Goal: Use online tool/utility: Utilize a website feature to perform a specific function

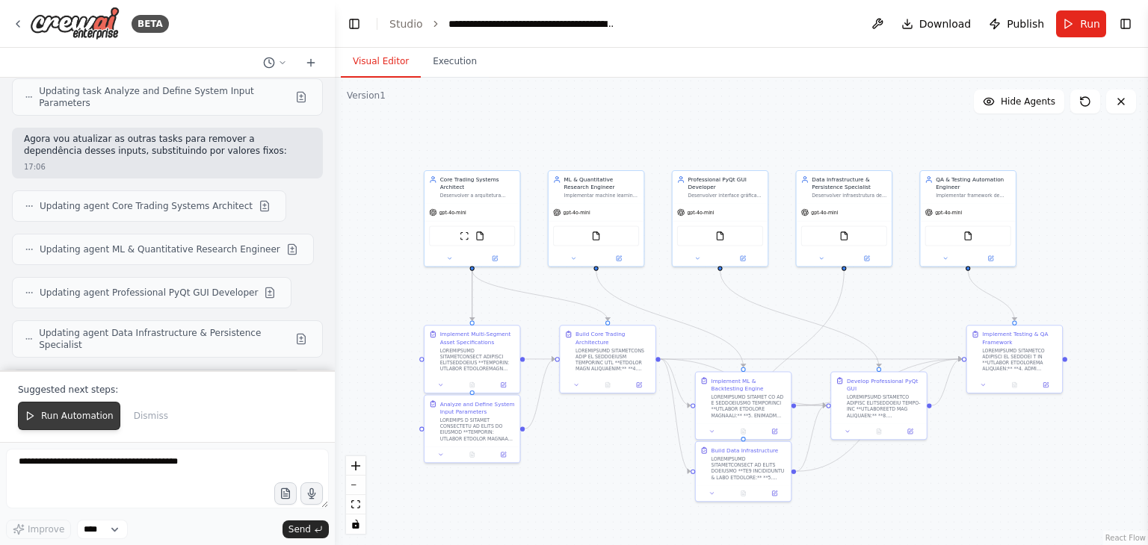
click at [78, 417] on span "Run Automation" at bounding box center [77, 416] width 72 height 12
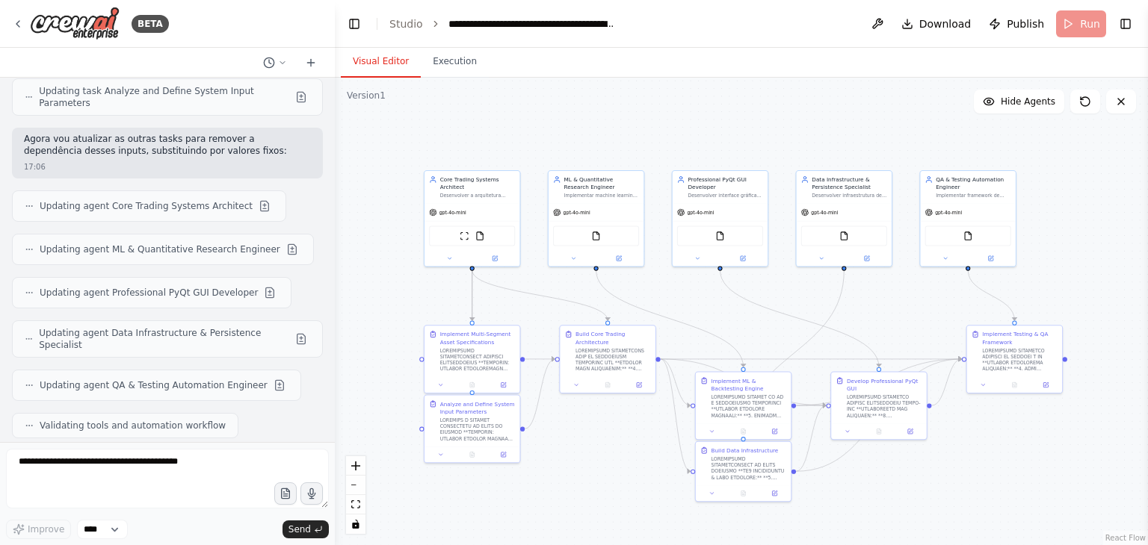
scroll to position [59684, 0]
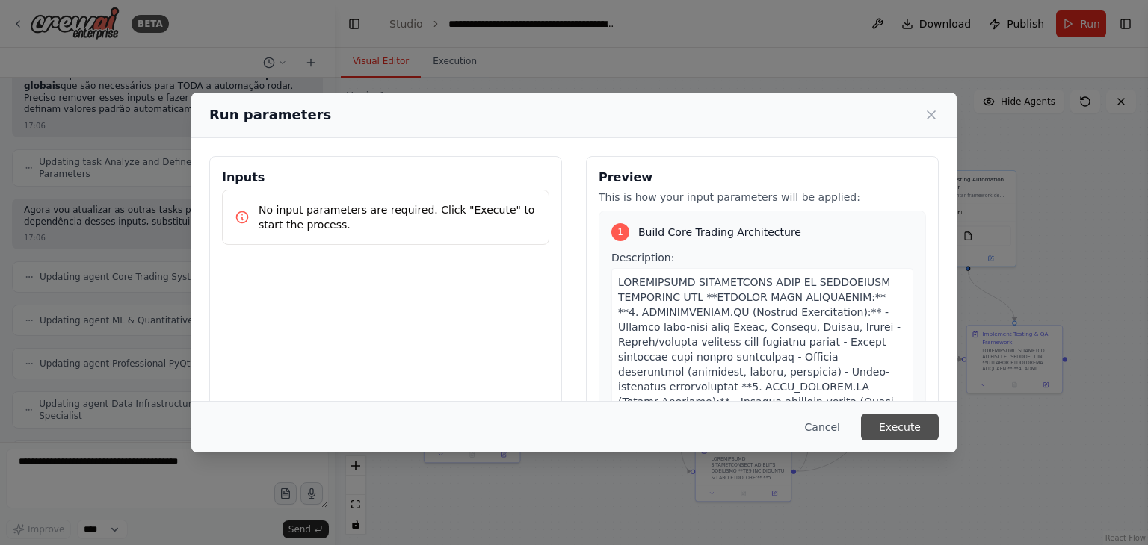
click at [906, 422] on button "Execute" at bounding box center [900, 427] width 78 height 27
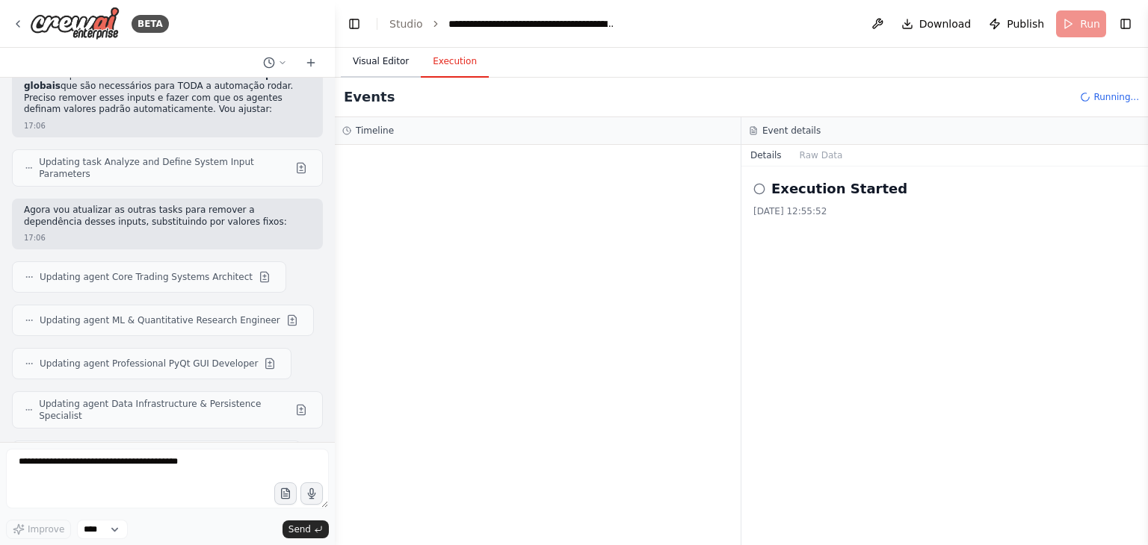
click at [388, 66] on button "Visual Editor" at bounding box center [381, 61] width 80 height 31
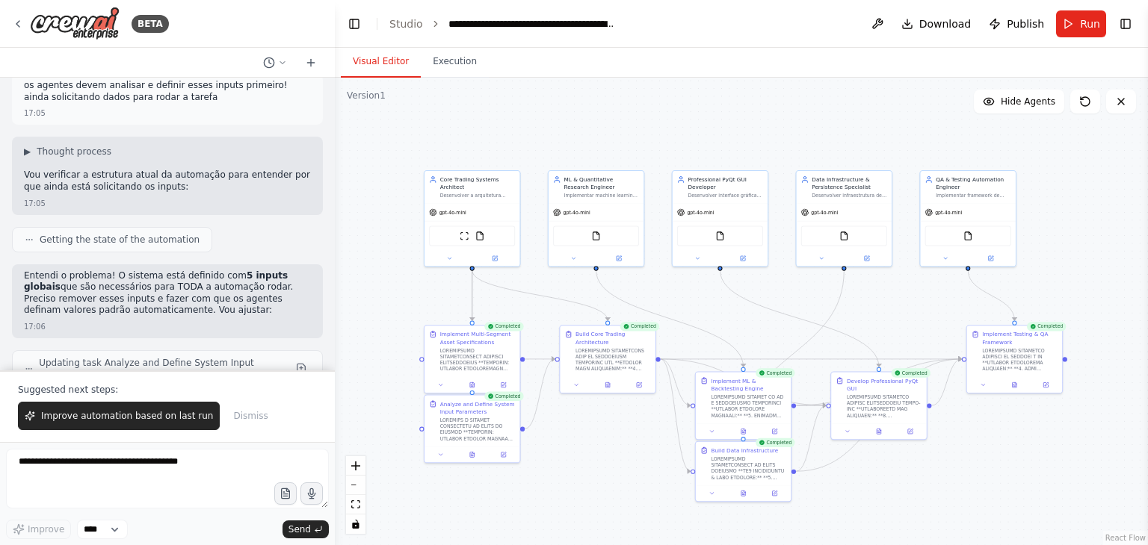
scroll to position [59755, 0]
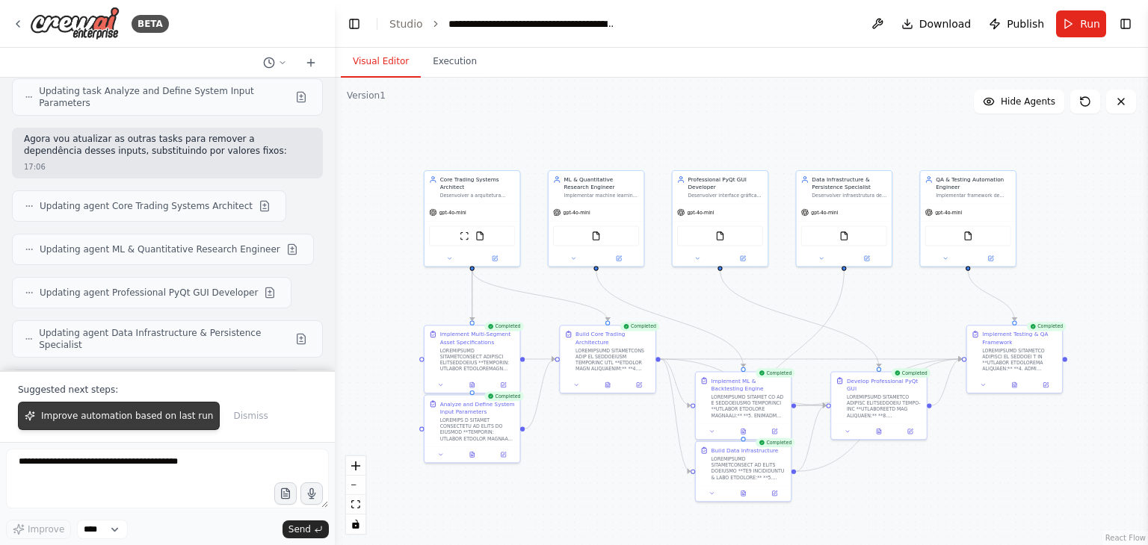
click at [121, 416] on span "Improve automation based on last run" at bounding box center [127, 416] width 172 height 12
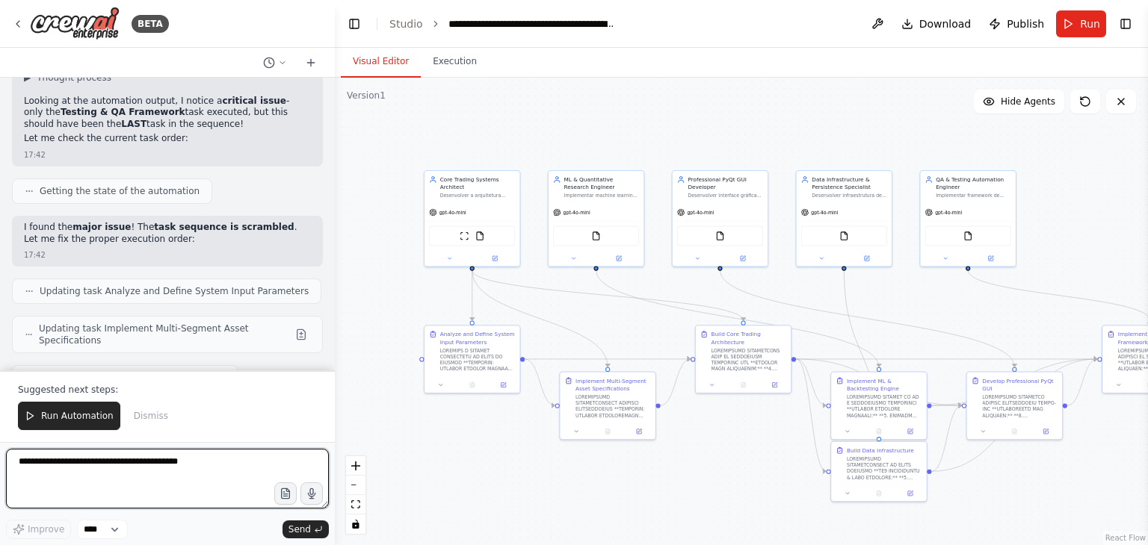
scroll to position [60651, 0]
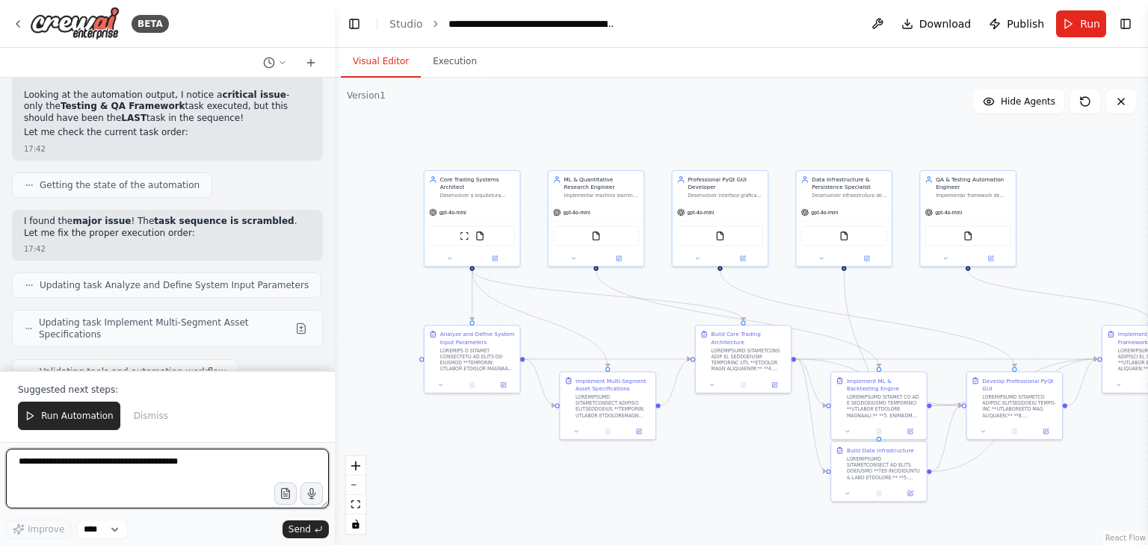
click at [236, 473] on textarea at bounding box center [167, 479] width 323 height 60
type textarea "**********"
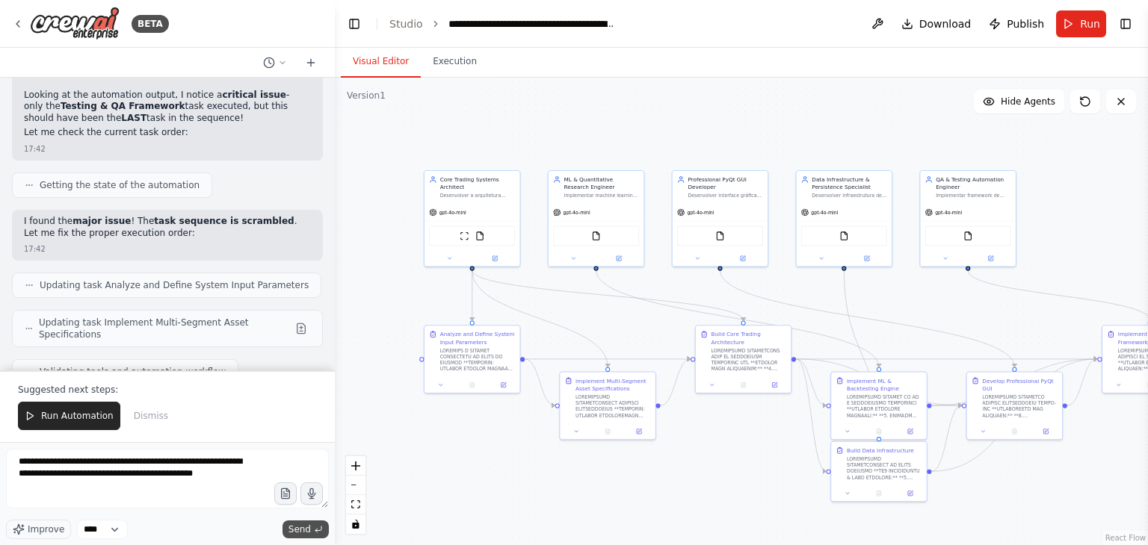
click at [302, 531] on span "Send" at bounding box center [299, 530] width 22 height 12
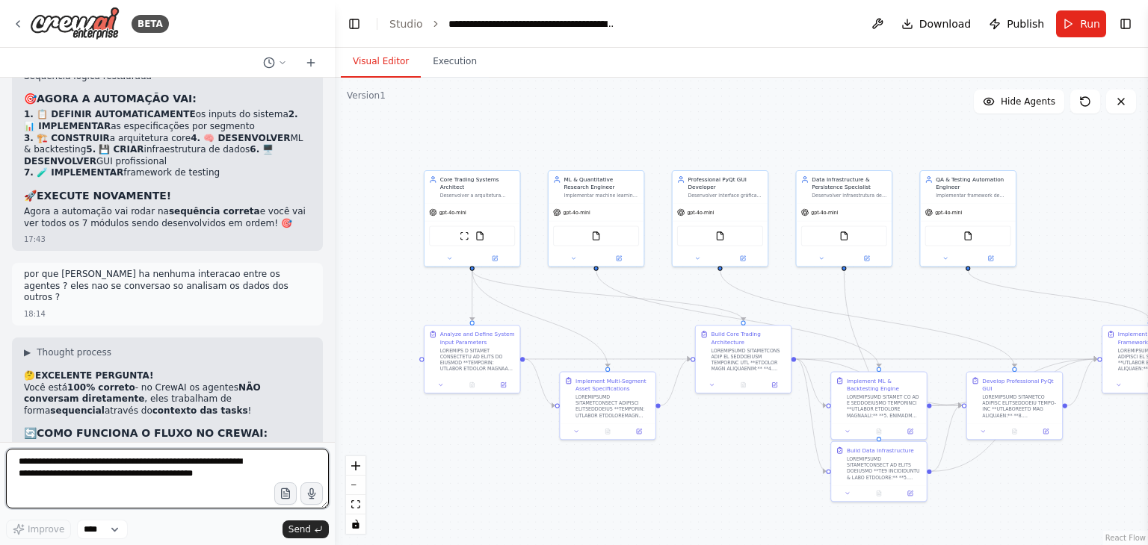
scroll to position [61358, 0]
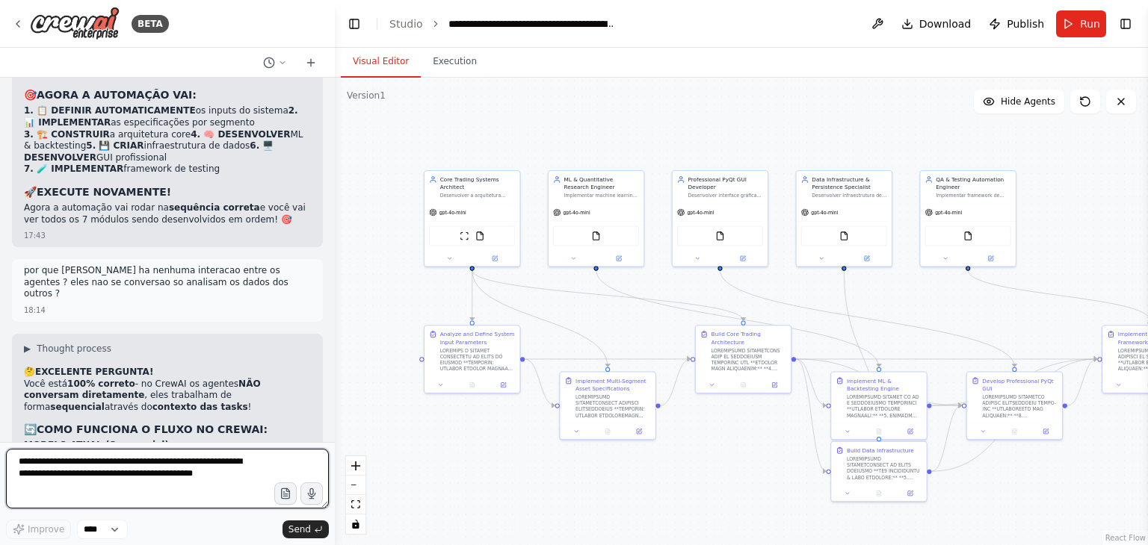
click at [170, 480] on textarea "**********" at bounding box center [167, 479] width 323 height 60
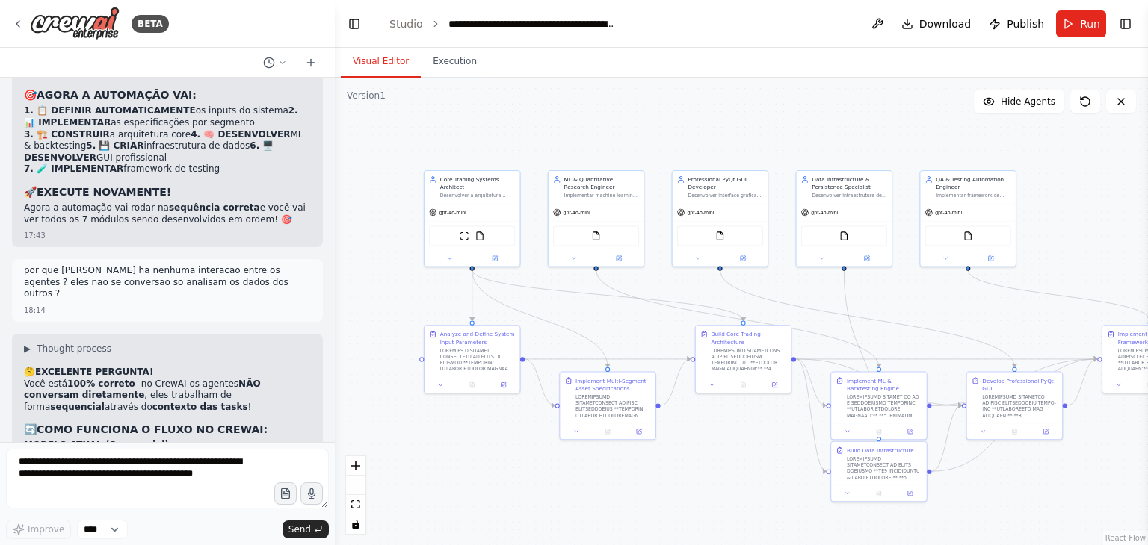
drag, startPoint x: 117, startPoint y: 386, endPoint x: 40, endPoint y: 383, distance: 77.0
copy strong "Ativar colaboração"
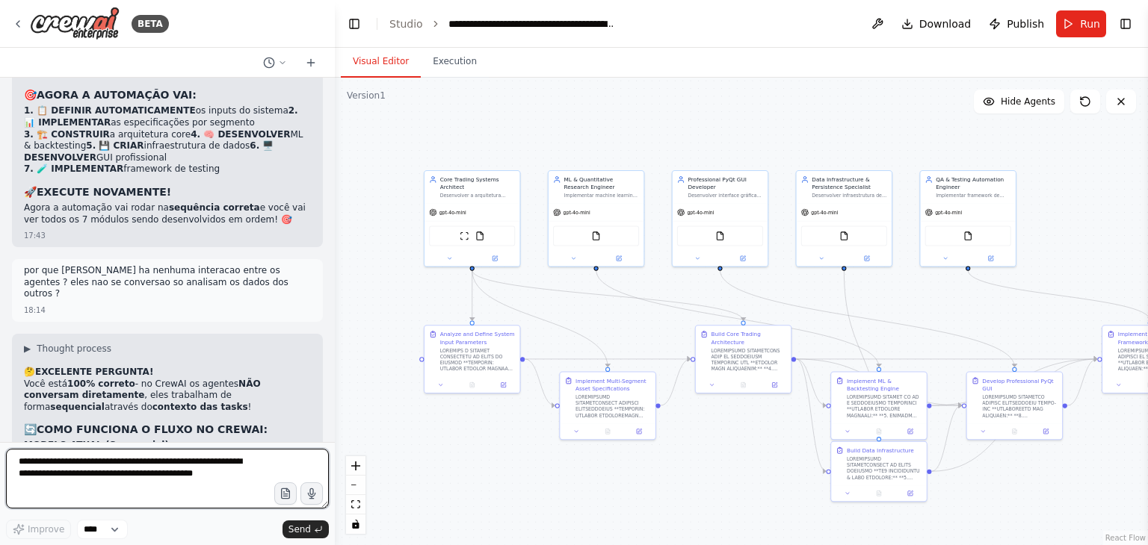
click at [178, 473] on textarea "**********" at bounding box center [167, 479] width 323 height 60
paste textarea "**********"
type textarea "**********"
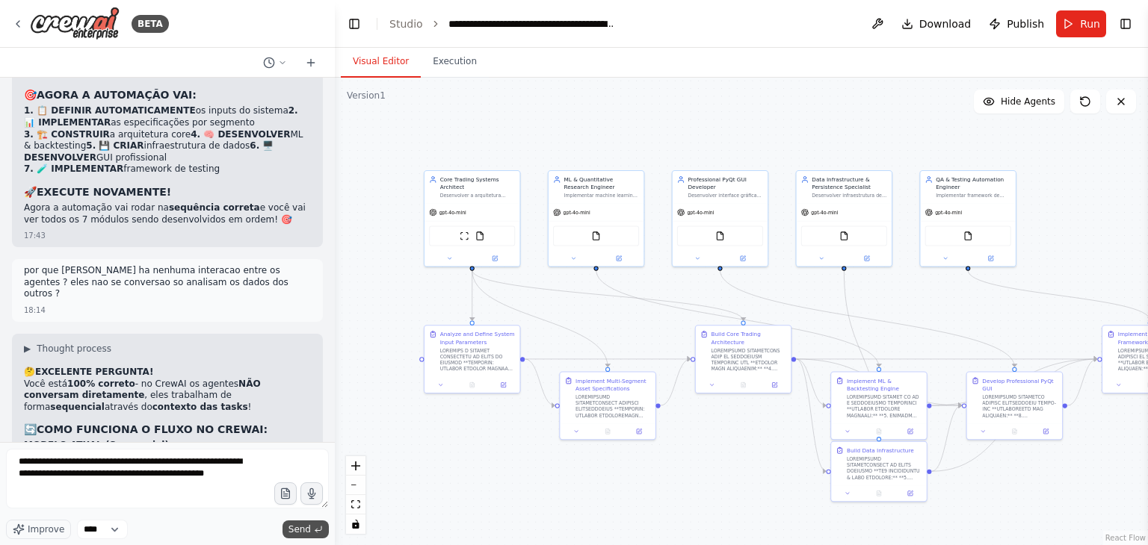
click at [299, 527] on span "Send" at bounding box center [299, 530] width 22 height 12
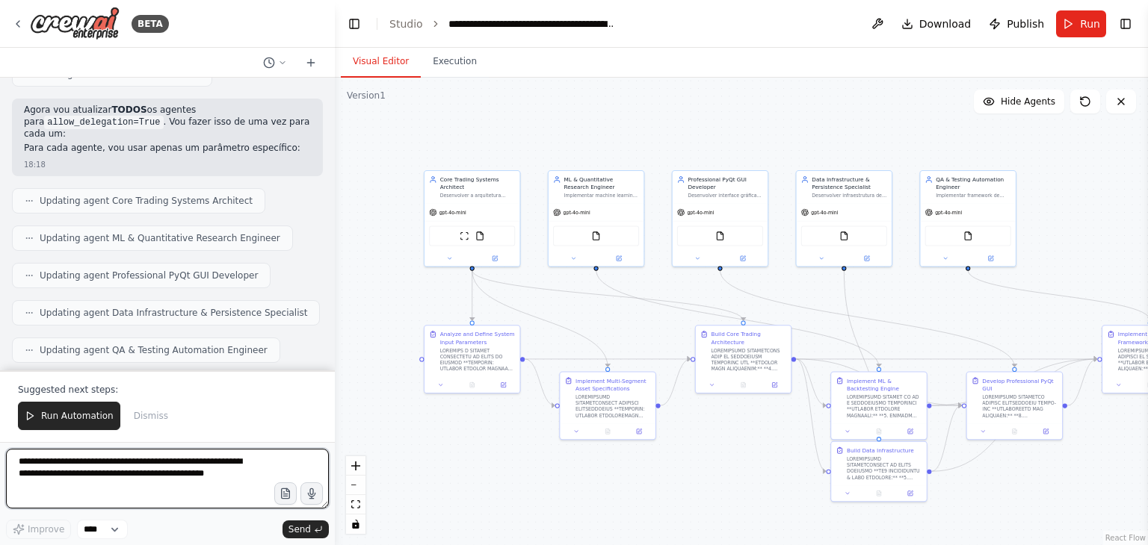
scroll to position [62990, 0]
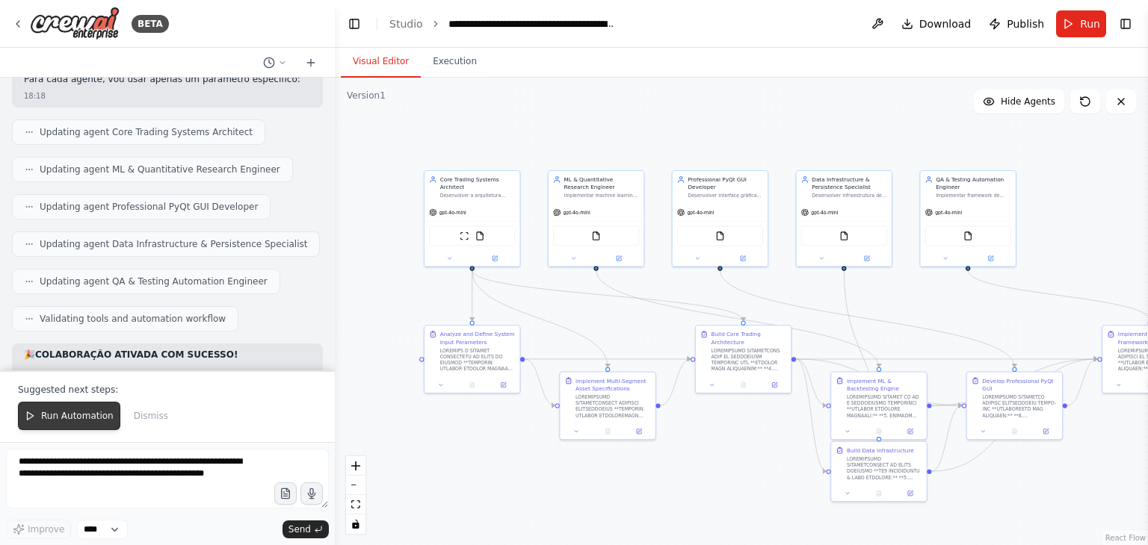
click at [90, 419] on span "Run Automation" at bounding box center [77, 416] width 72 height 12
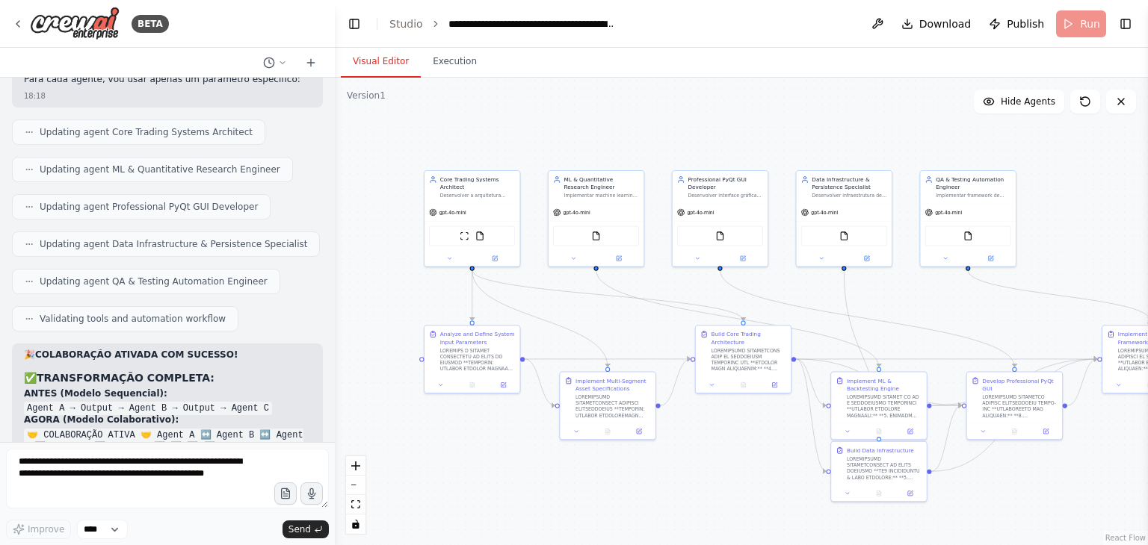
scroll to position [62919, 0]
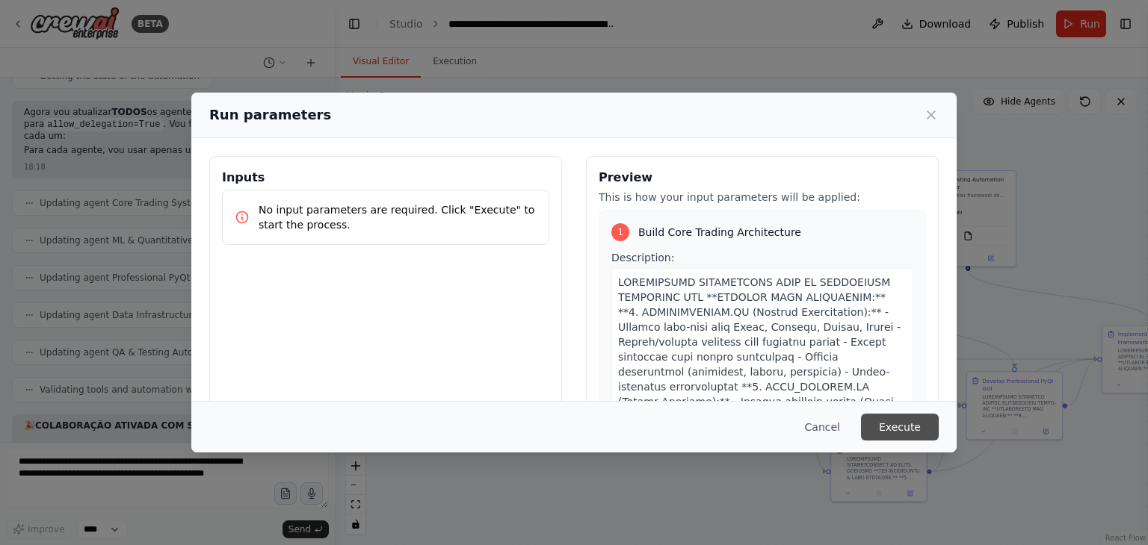
click at [907, 428] on button "Execute" at bounding box center [900, 427] width 78 height 27
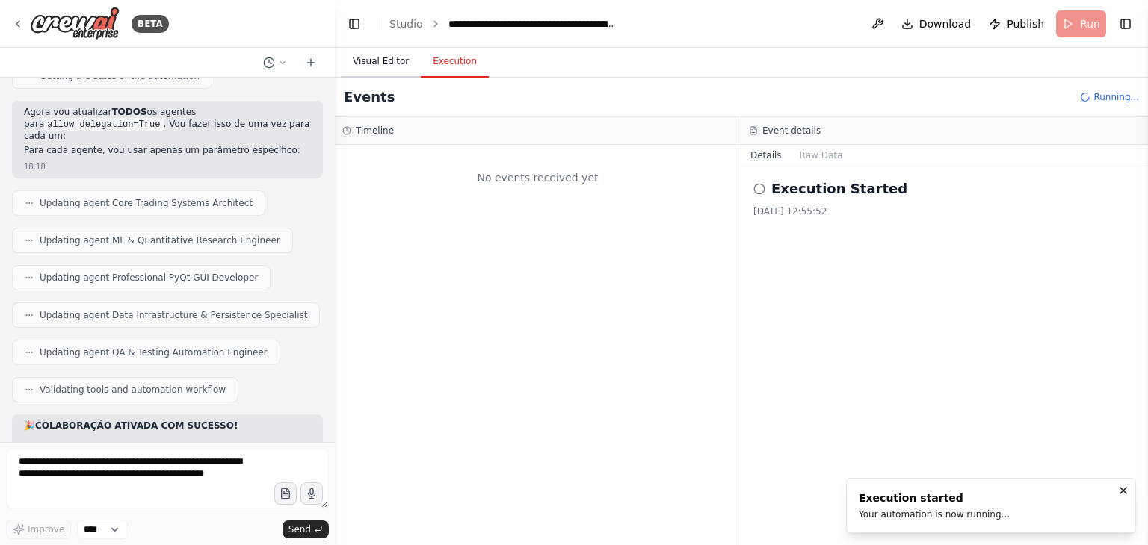
click at [383, 61] on button "Visual Editor" at bounding box center [381, 61] width 80 height 31
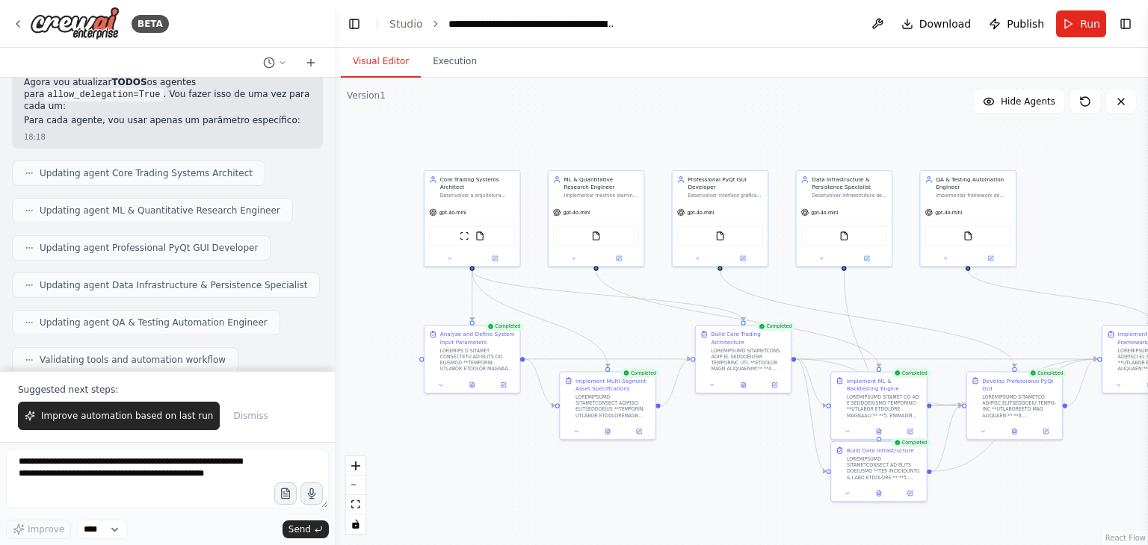
scroll to position [62990, 0]
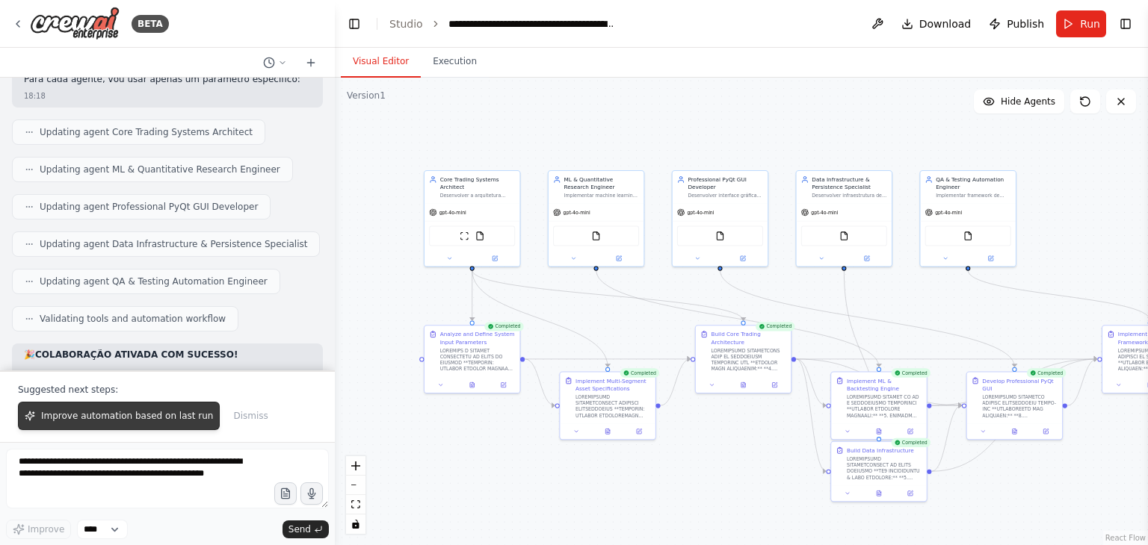
click at [118, 418] on span "Improve automation based on last run" at bounding box center [127, 416] width 172 height 12
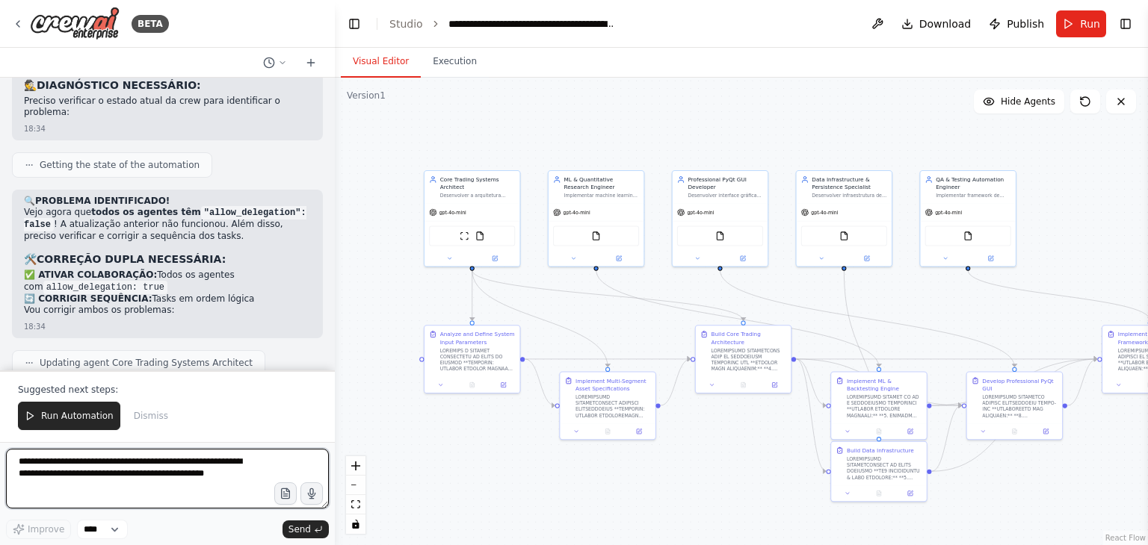
scroll to position [64196, 0]
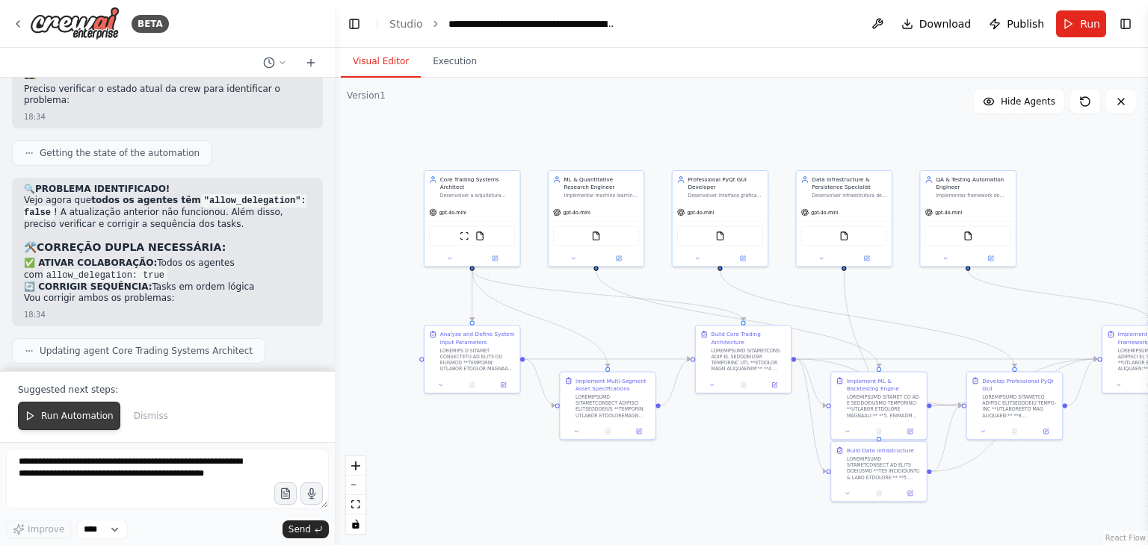
click at [83, 417] on span "Run Automation" at bounding box center [77, 416] width 72 height 12
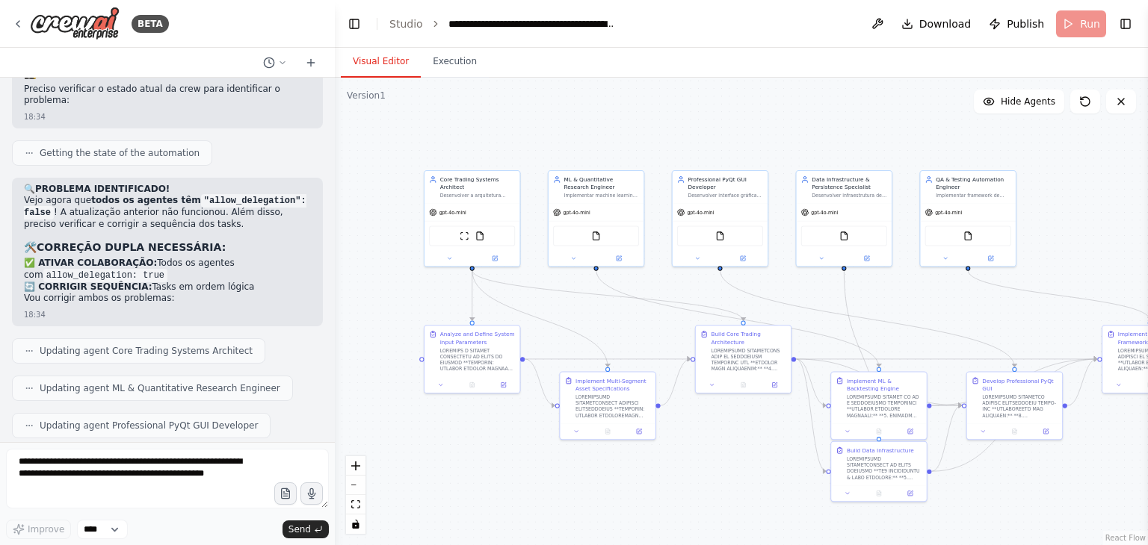
scroll to position [64125, 0]
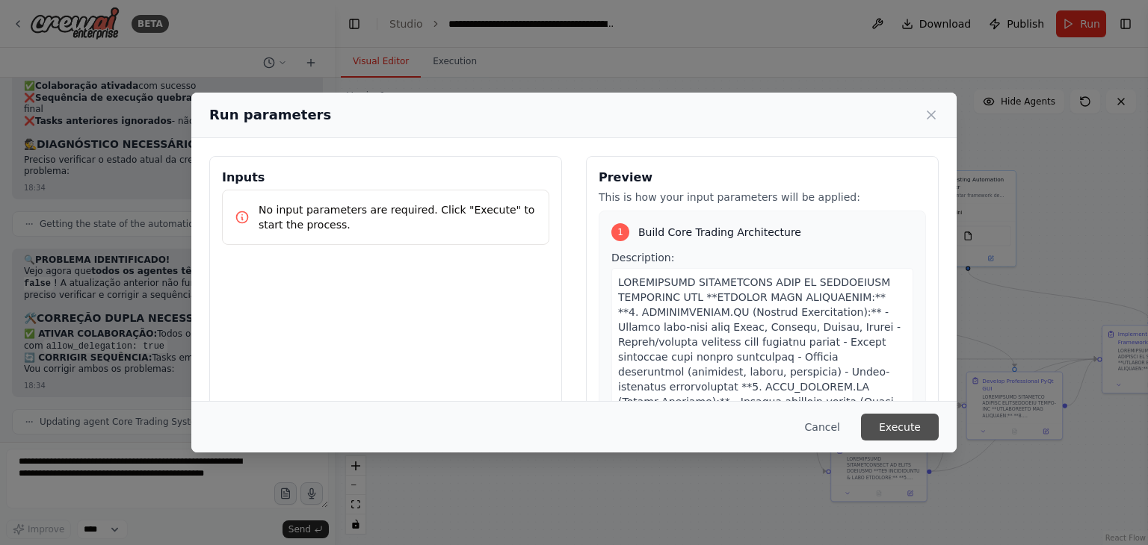
click at [894, 428] on button "Execute" at bounding box center [900, 427] width 78 height 27
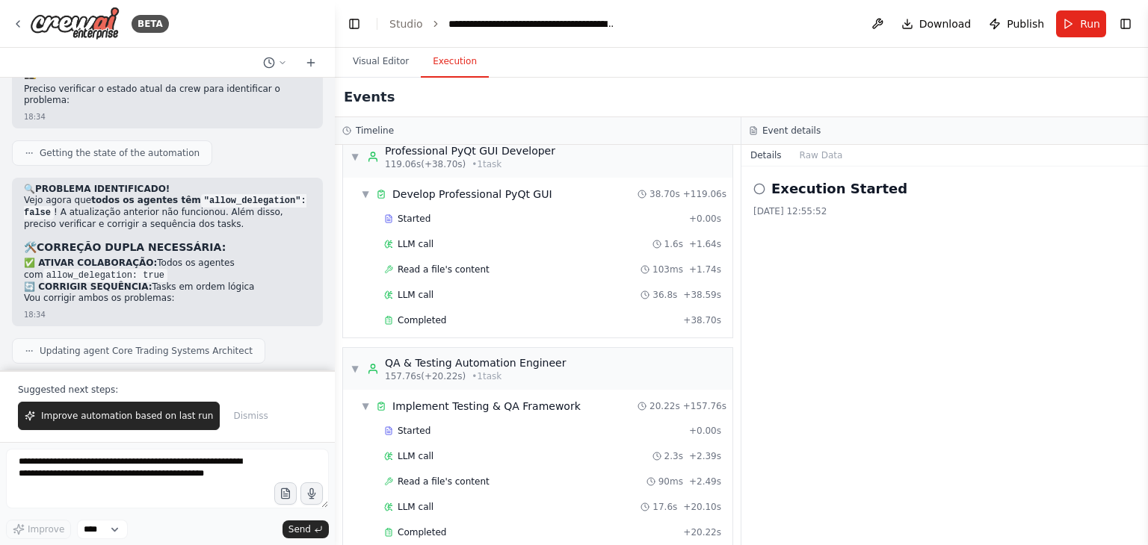
scroll to position [64196, 0]
